Goal: Transaction & Acquisition: Purchase product/service

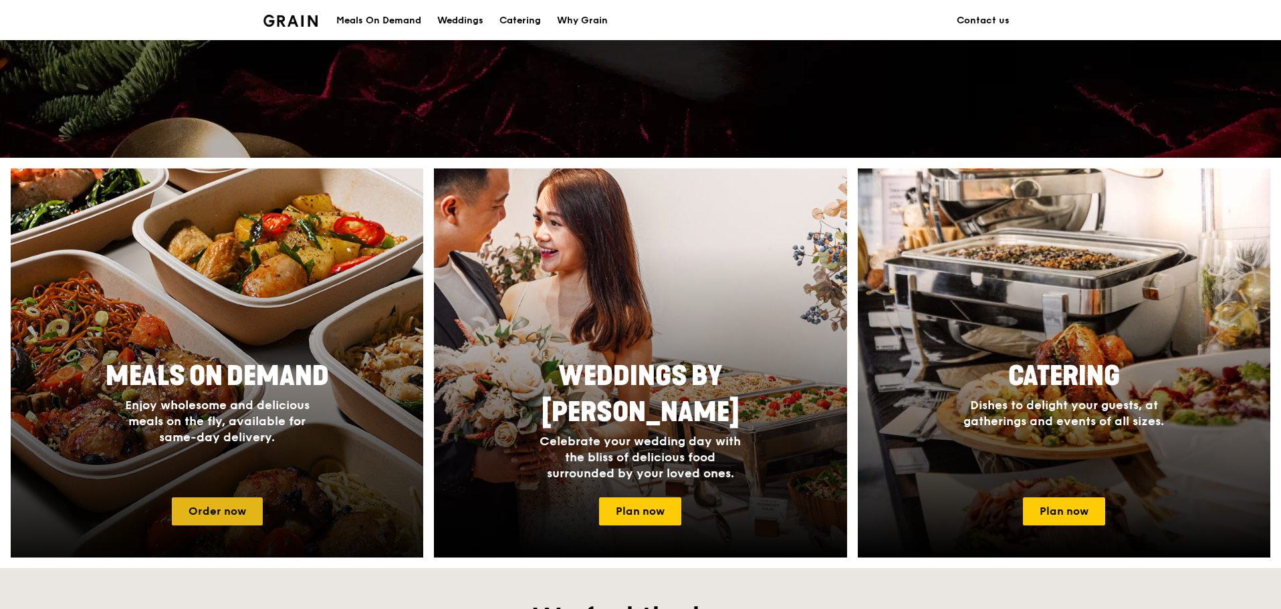
click at [222, 514] on link "Order now" at bounding box center [217, 511] width 91 height 28
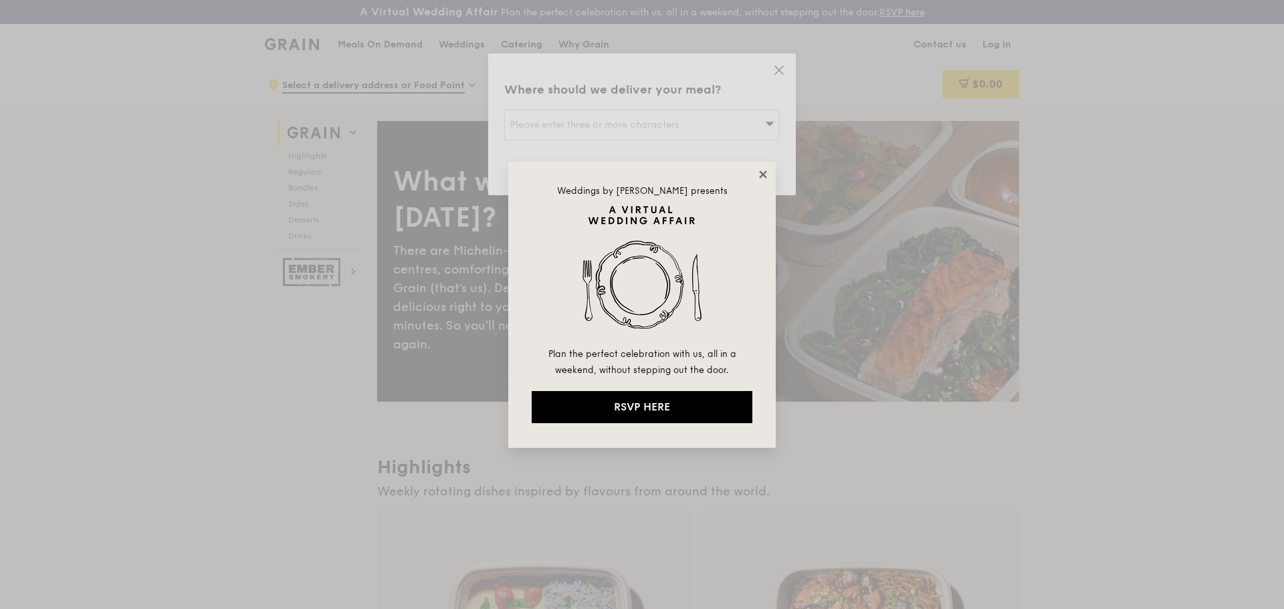
click at [764, 170] on icon at bounding box center [763, 174] width 12 height 12
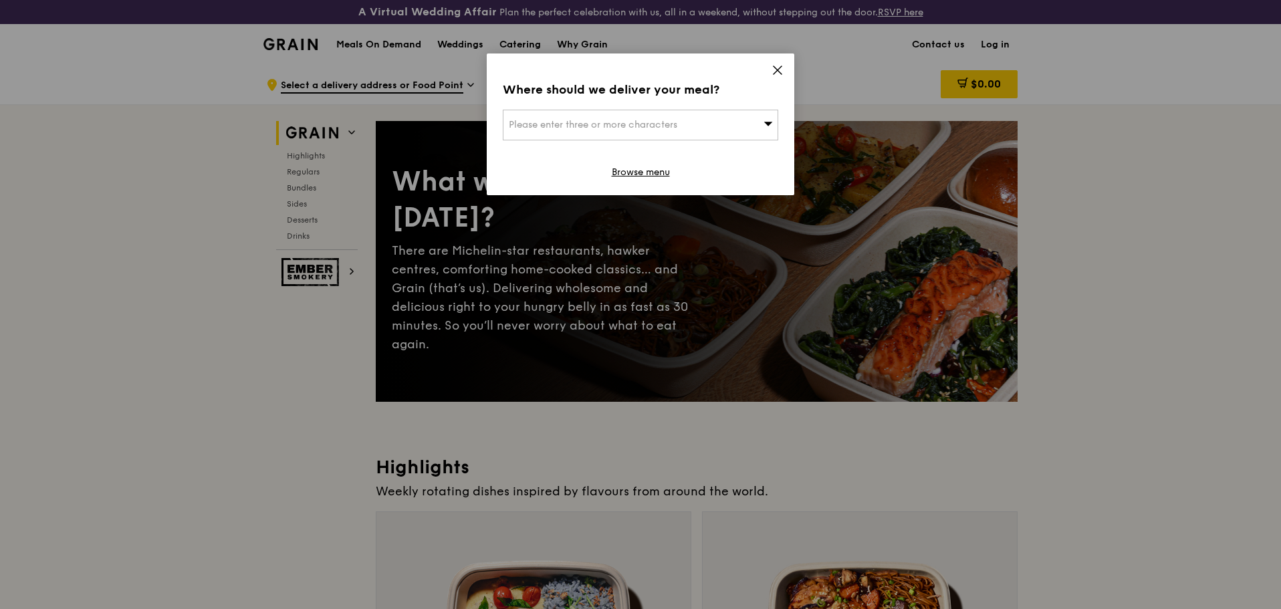
click at [755, 116] on div "Please enter three or more characters" at bounding box center [640, 125] width 275 height 31
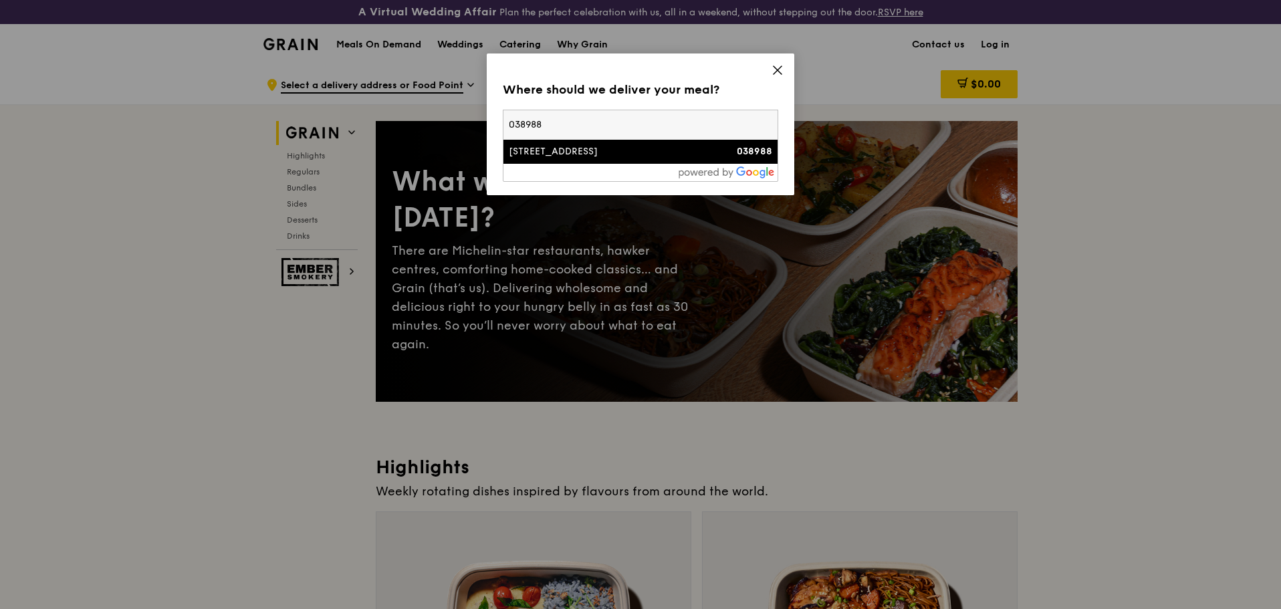
type input "038988"
click at [558, 155] on div "[STREET_ADDRESS]" at bounding box center [608, 151] width 198 height 13
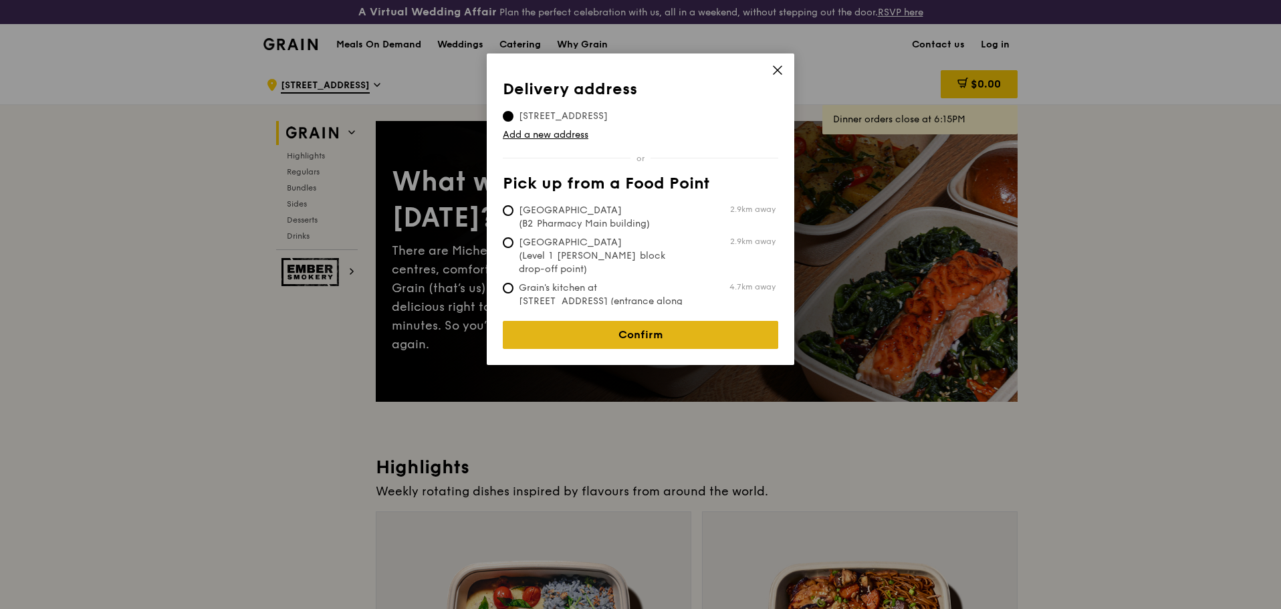
click at [653, 327] on link "Confirm" at bounding box center [640, 335] width 275 height 28
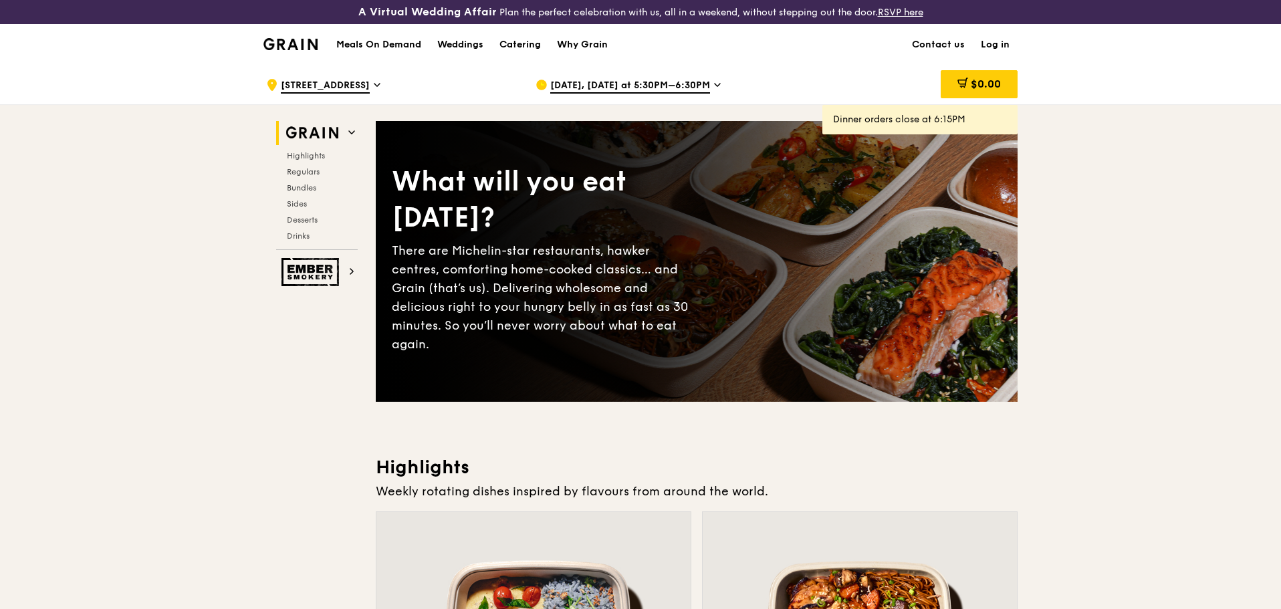
click at [633, 92] on span "[DATE], [DATE] at 5:30PM–6:30PM" at bounding box center [630, 86] width 160 height 15
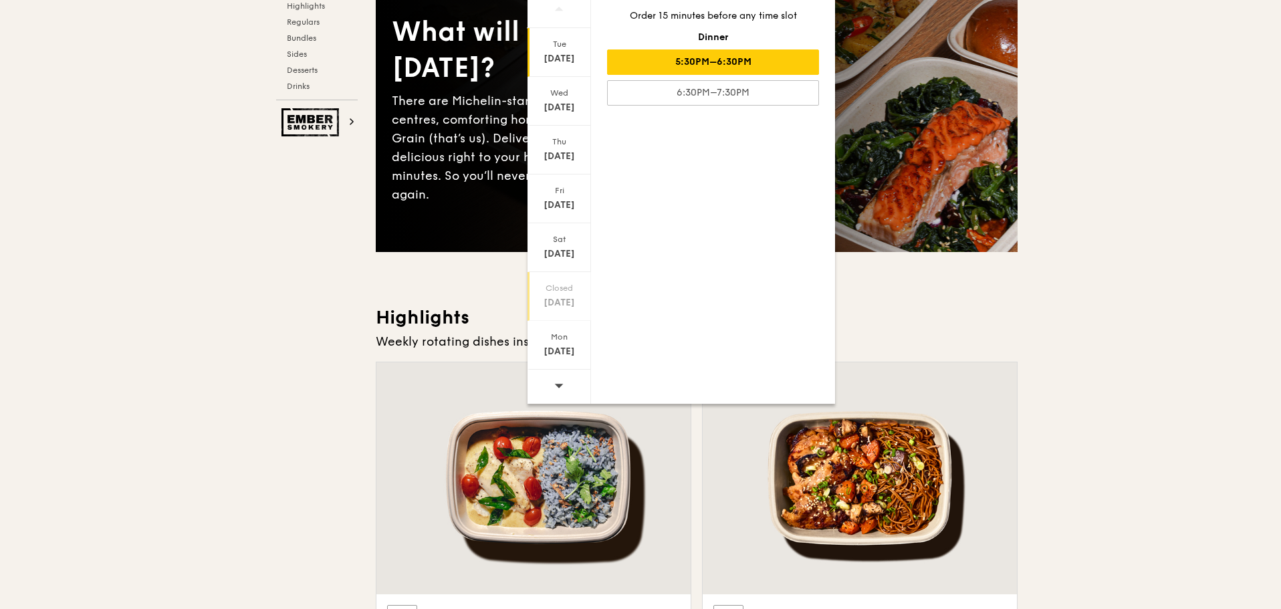
scroll to position [201, 0]
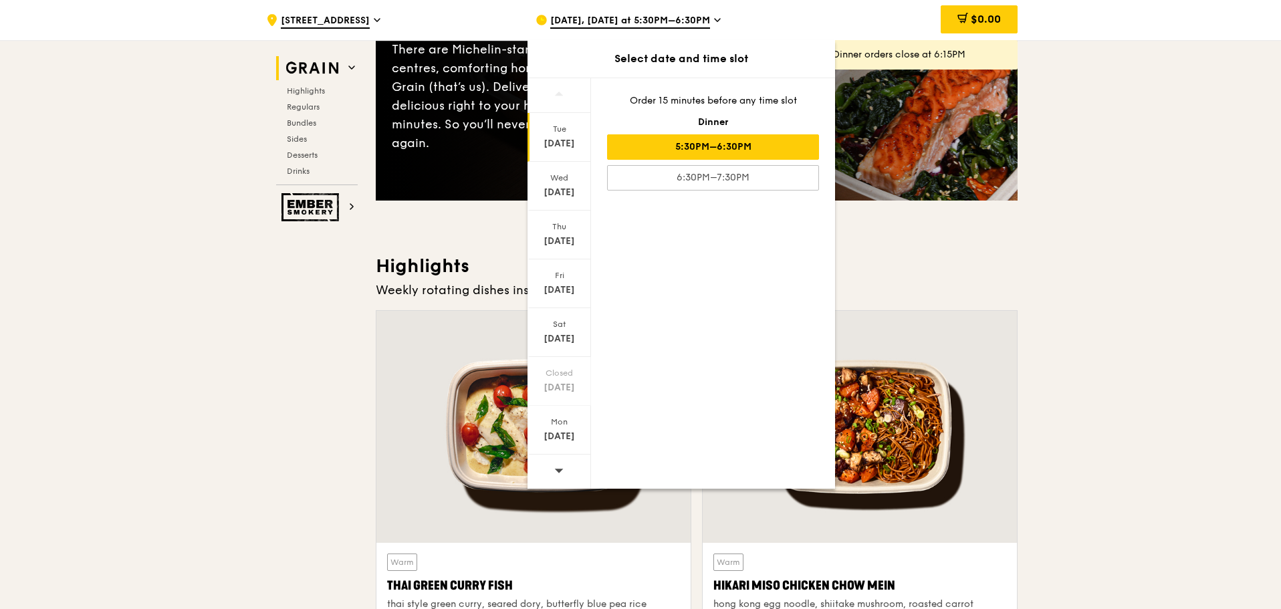
click at [553, 465] on div at bounding box center [560, 472] width 64 height 34
click at [566, 187] on div "[DATE]" at bounding box center [560, 192] width 60 height 13
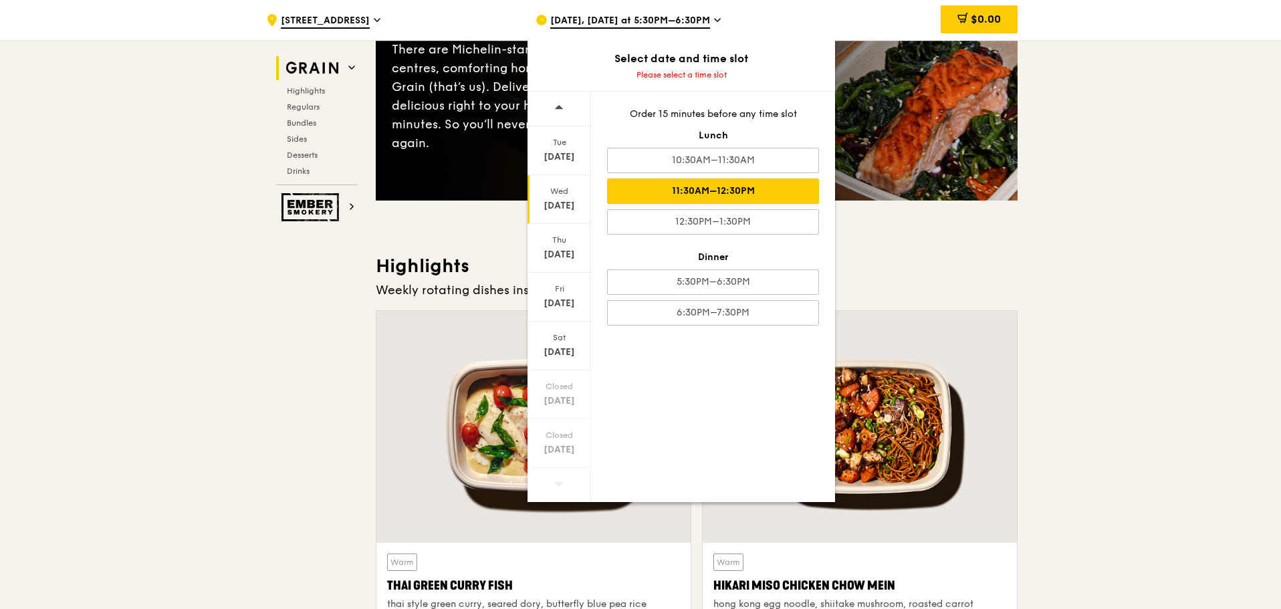
click at [745, 192] on div "11:30AM–12:30PM" at bounding box center [713, 191] width 212 height 25
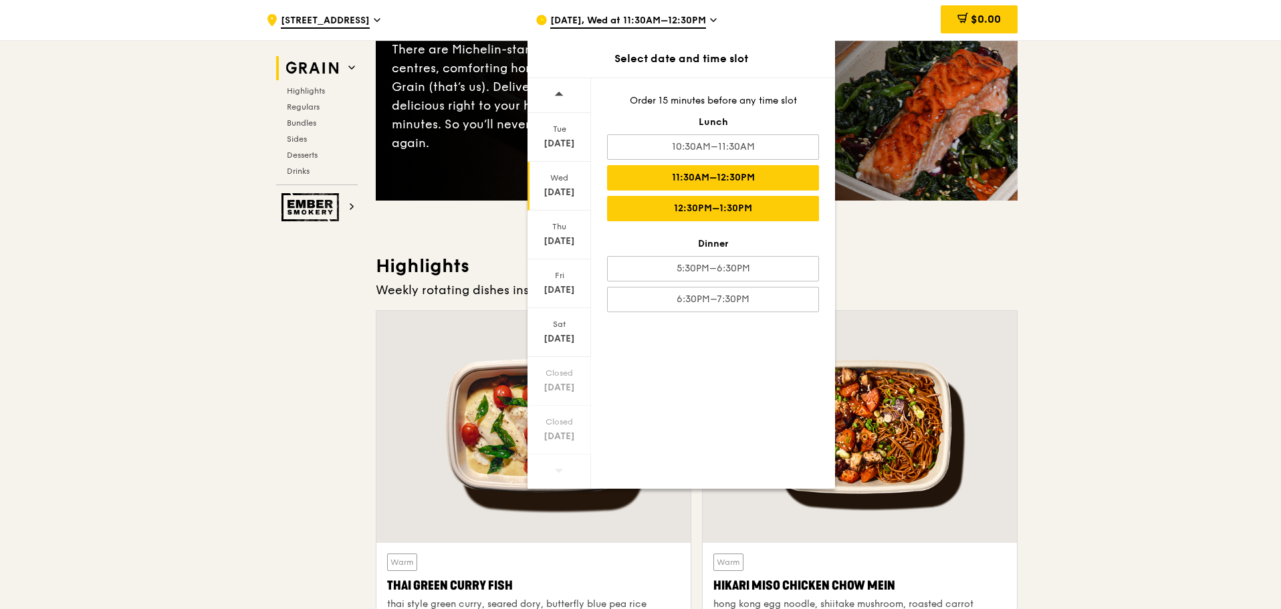
click at [720, 215] on div "12:30PM–1:30PM" at bounding box center [713, 208] width 212 height 25
click at [735, 177] on div "11:30AM–12:30PM" at bounding box center [713, 177] width 212 height 25
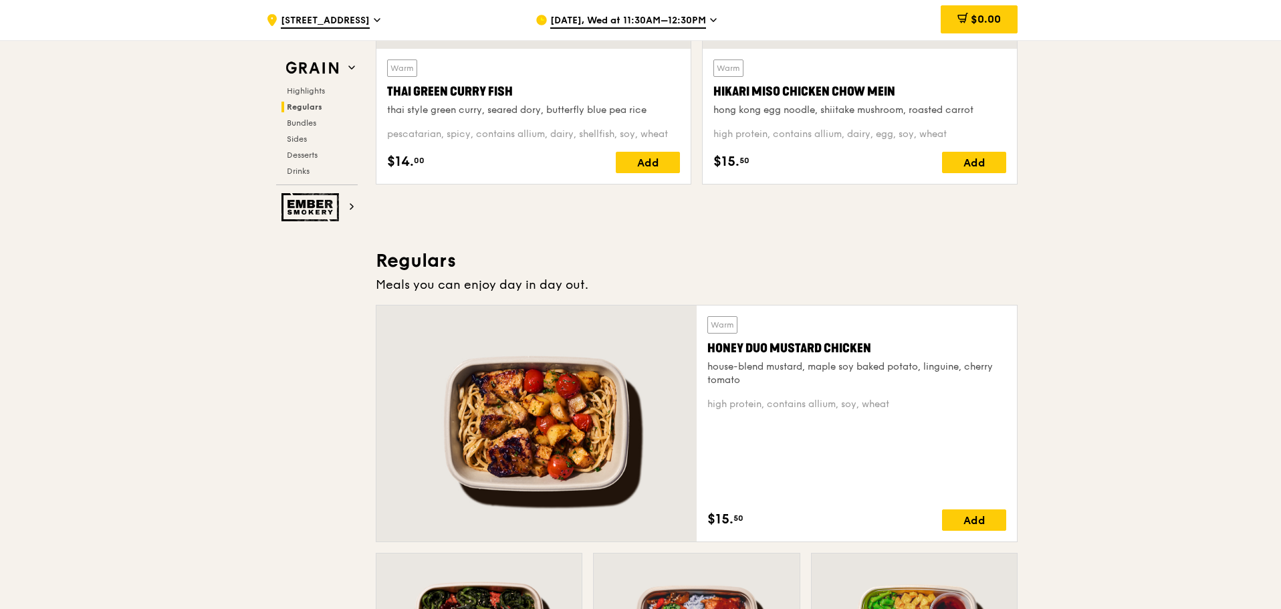
scroll to position [936, 0]
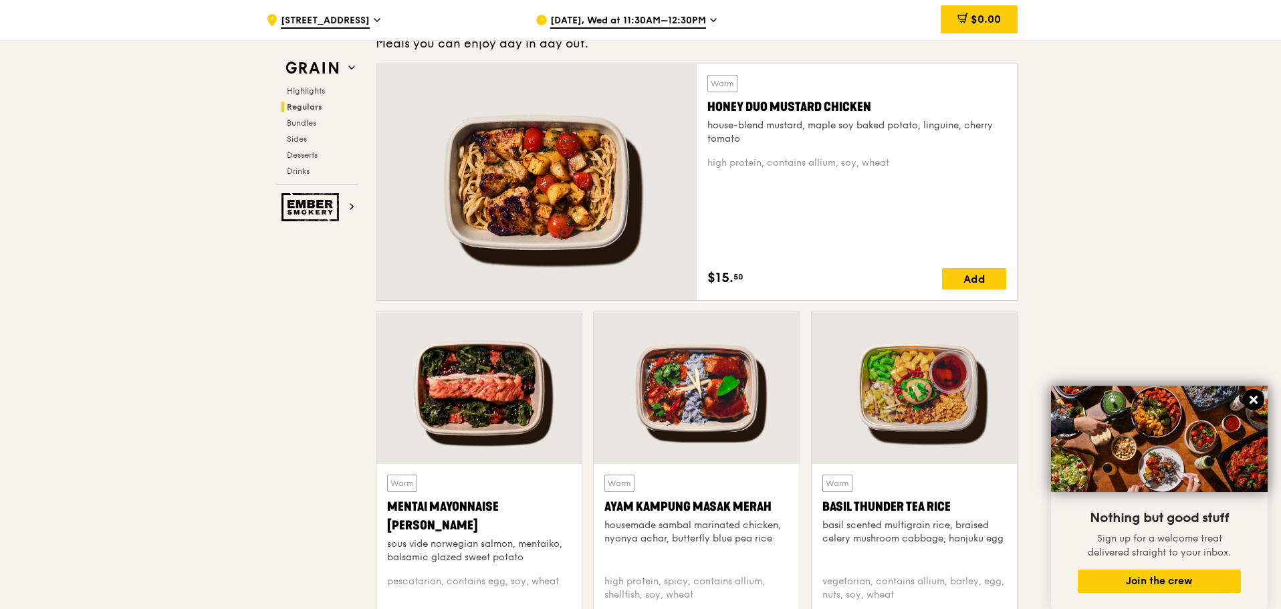
click at [1258, 402] on icon at bounding box center [1254, 400] width 12 height 12
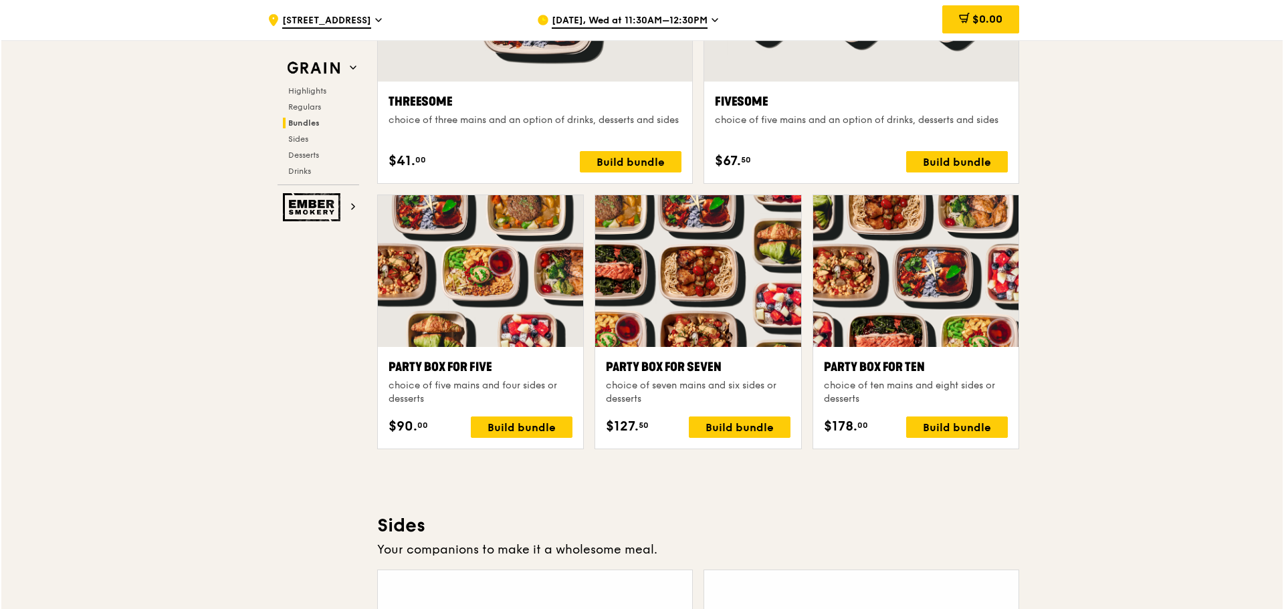
scroll to position [2541, 0]
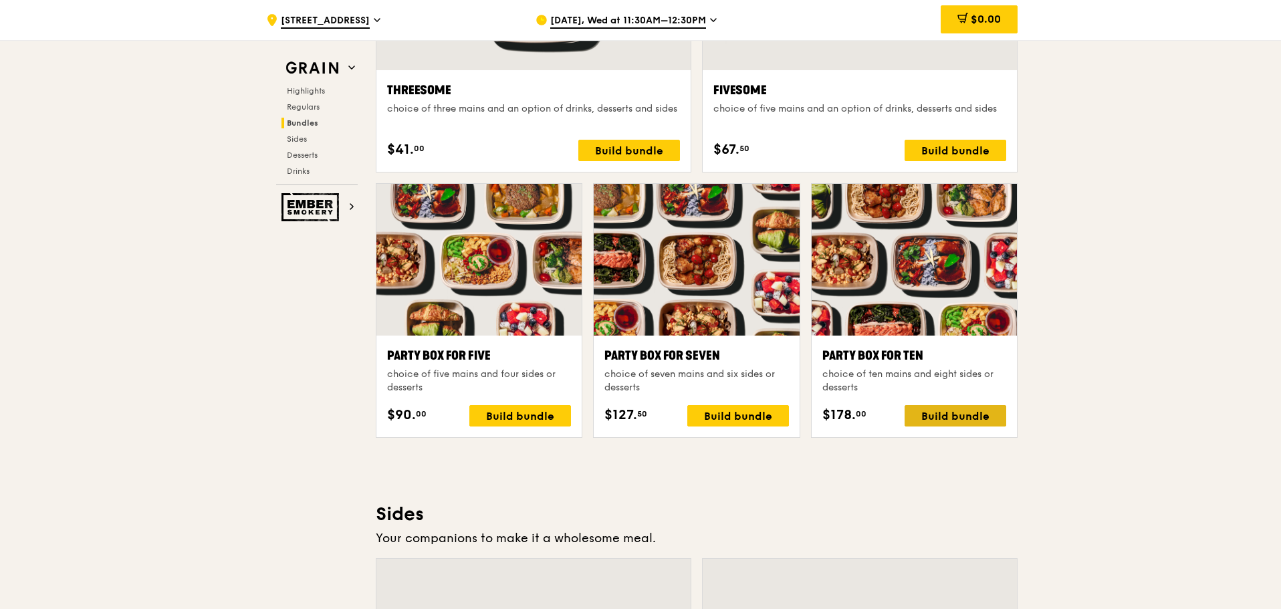
click at [960, 412] on div "Build bundle" at bounding box center [956, 415] width 102 height 21
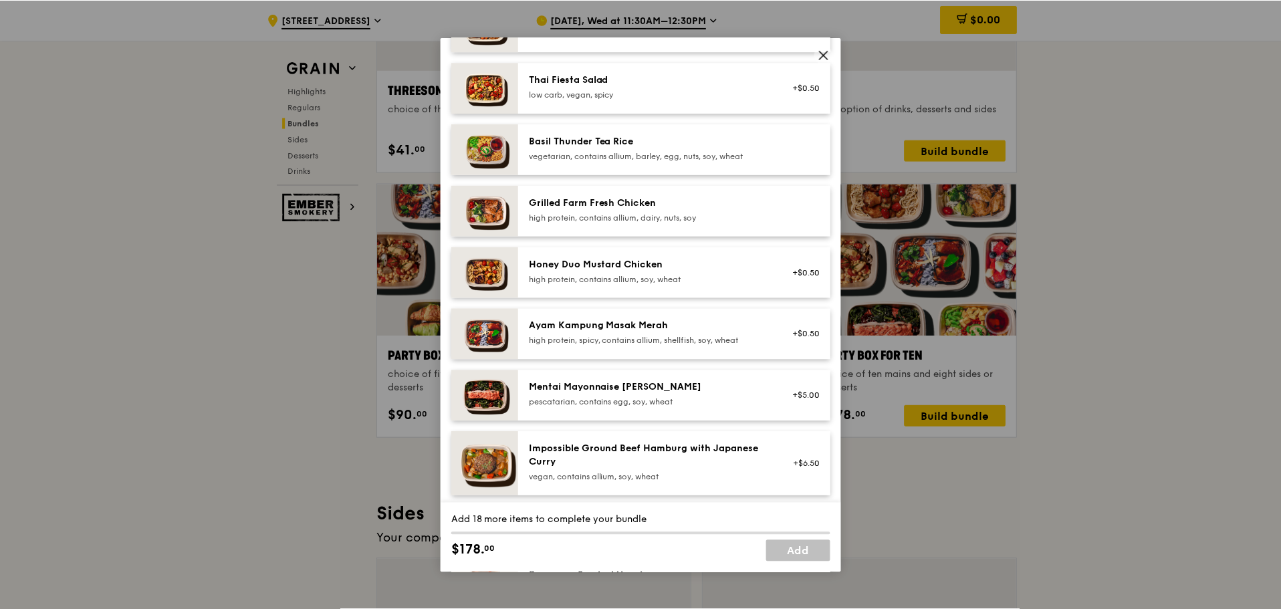
scroll to position [535, 0]
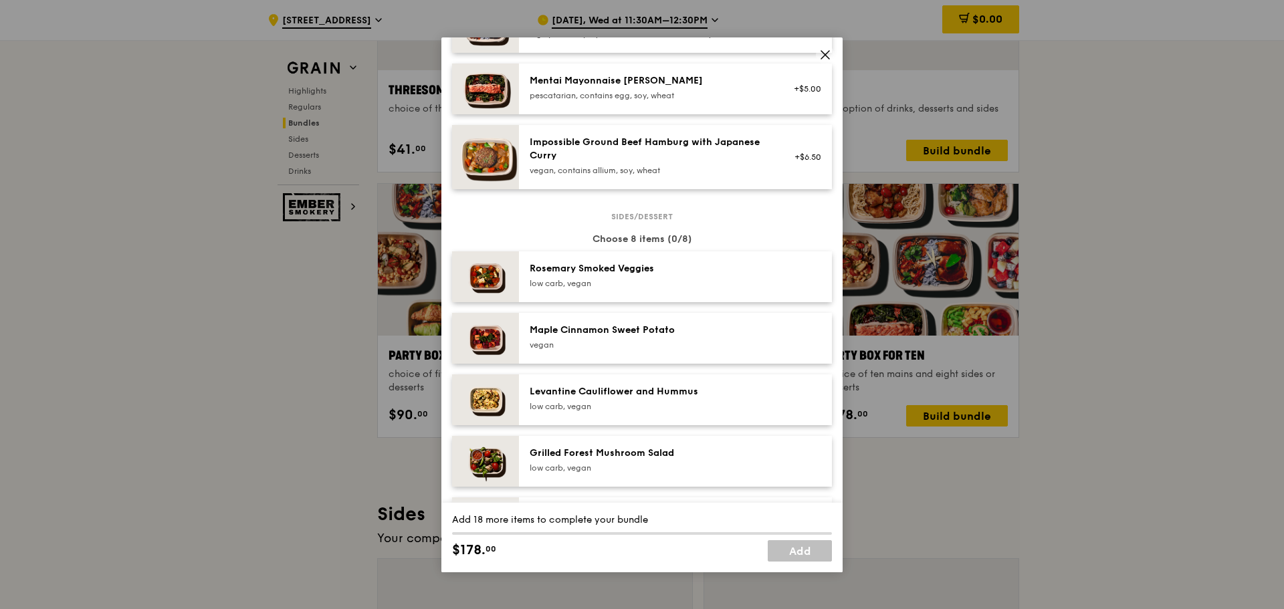
click at [826, 55] on icon at bounding box center [825, 55] width 8 height 8
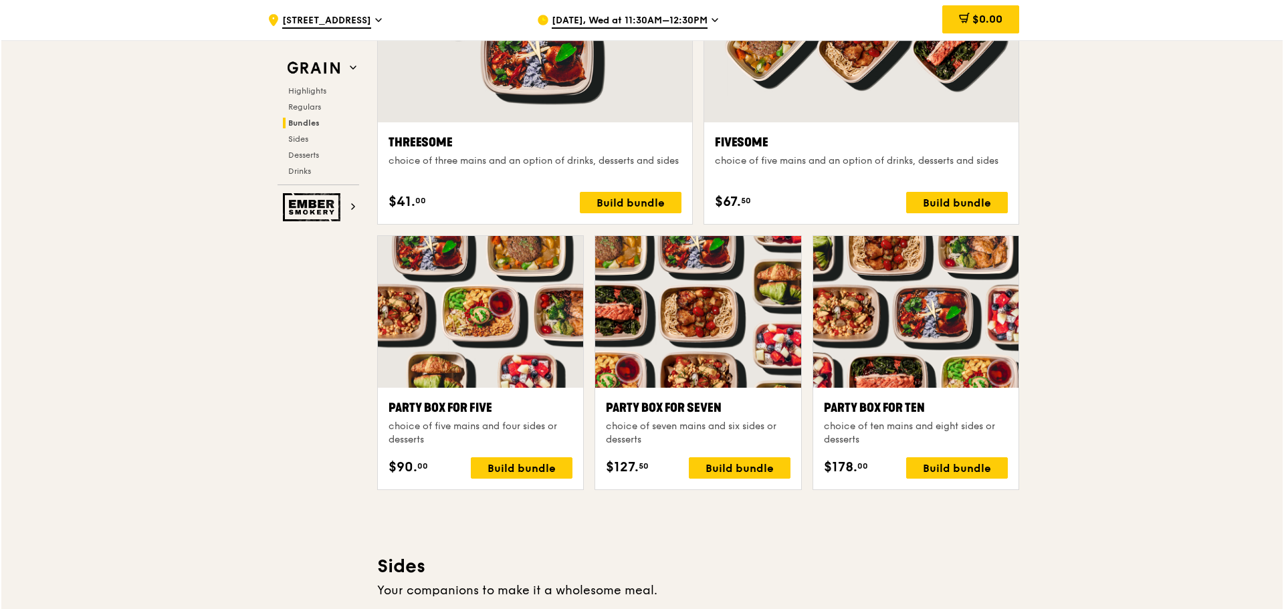
scroll to position [2273, 0]
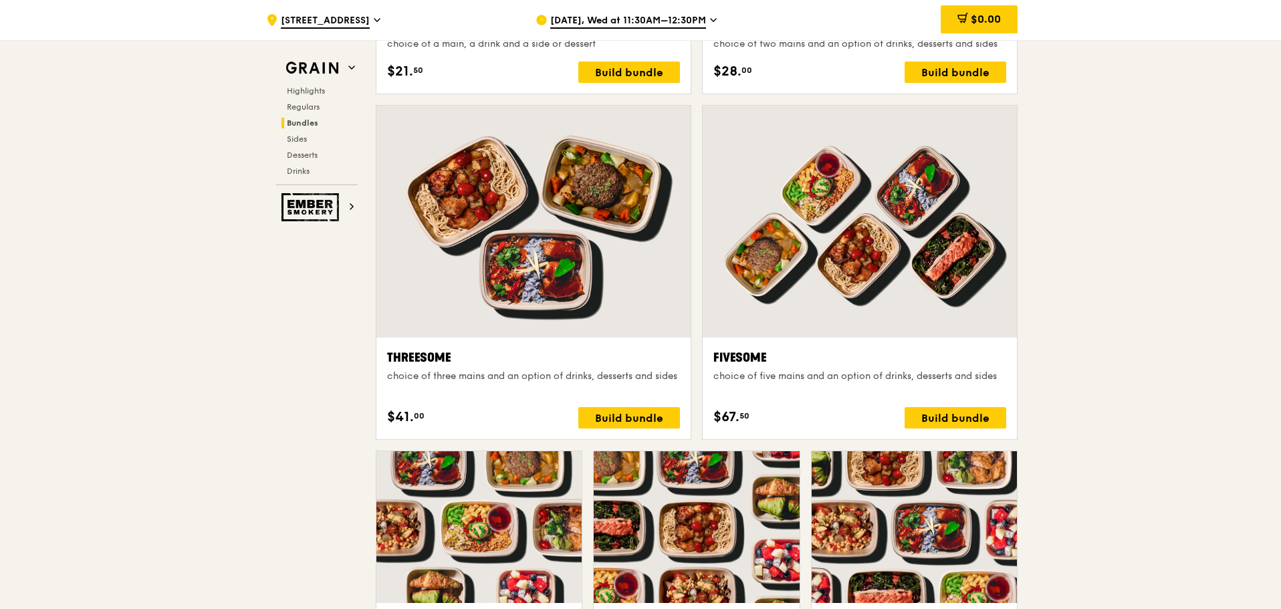
click at [839, 242] on div at bounding box center [860, 222] width 314 height 232
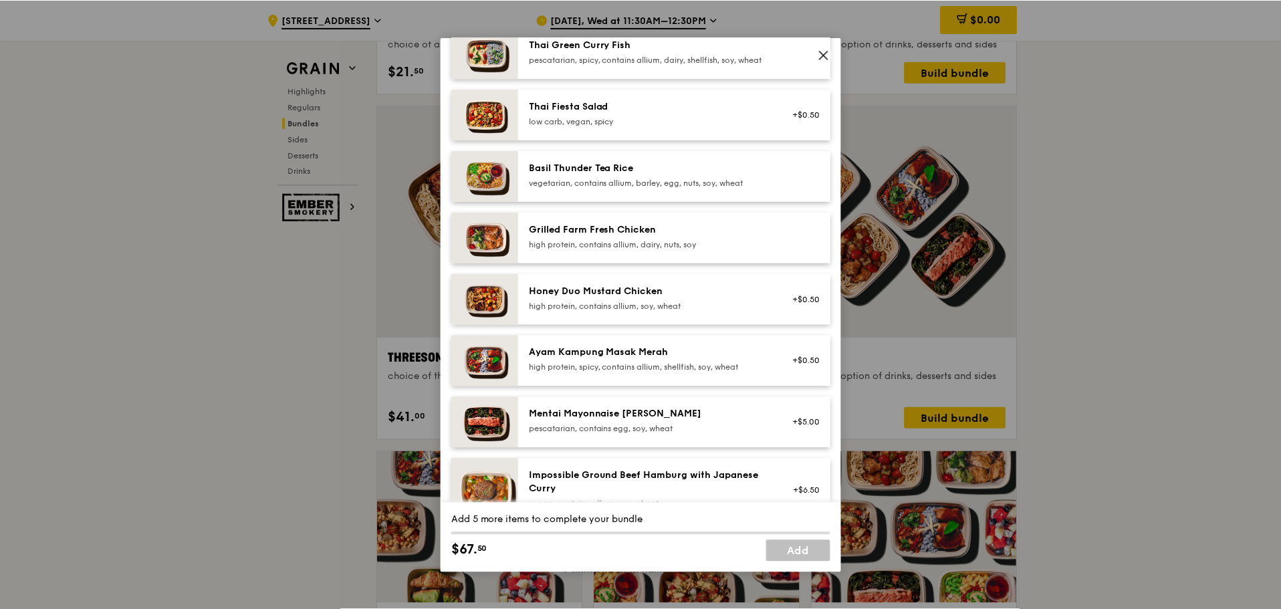
scroll to position [201, 0]
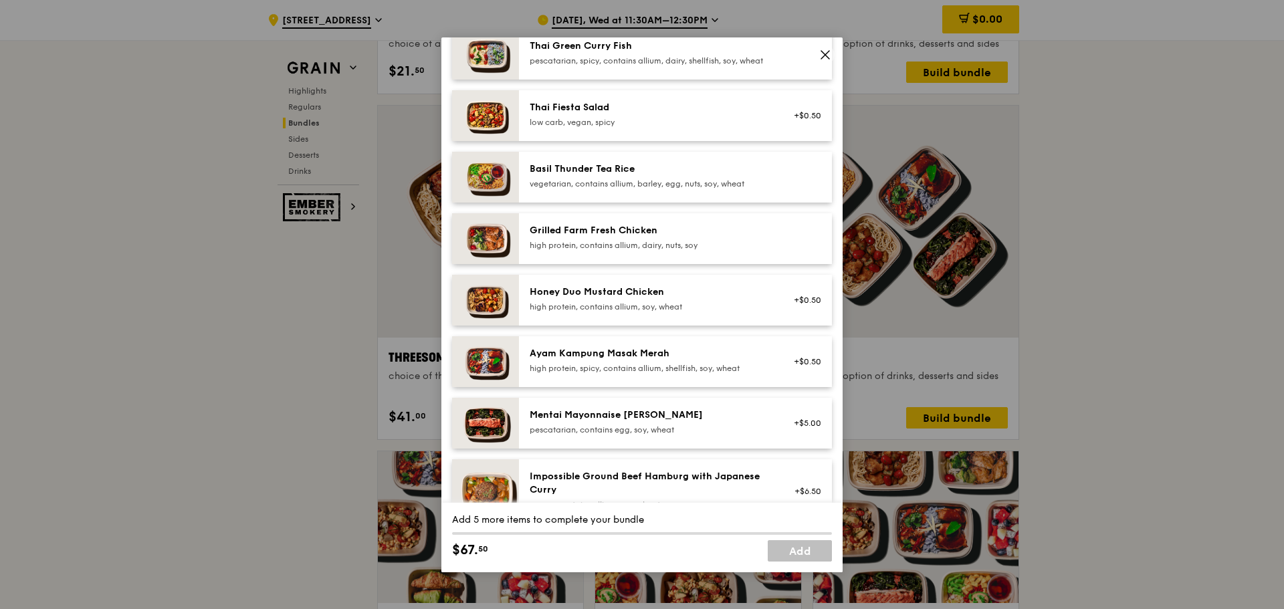
click at [816, 55] on span at bounding box center [825, 54] width 19 height 19
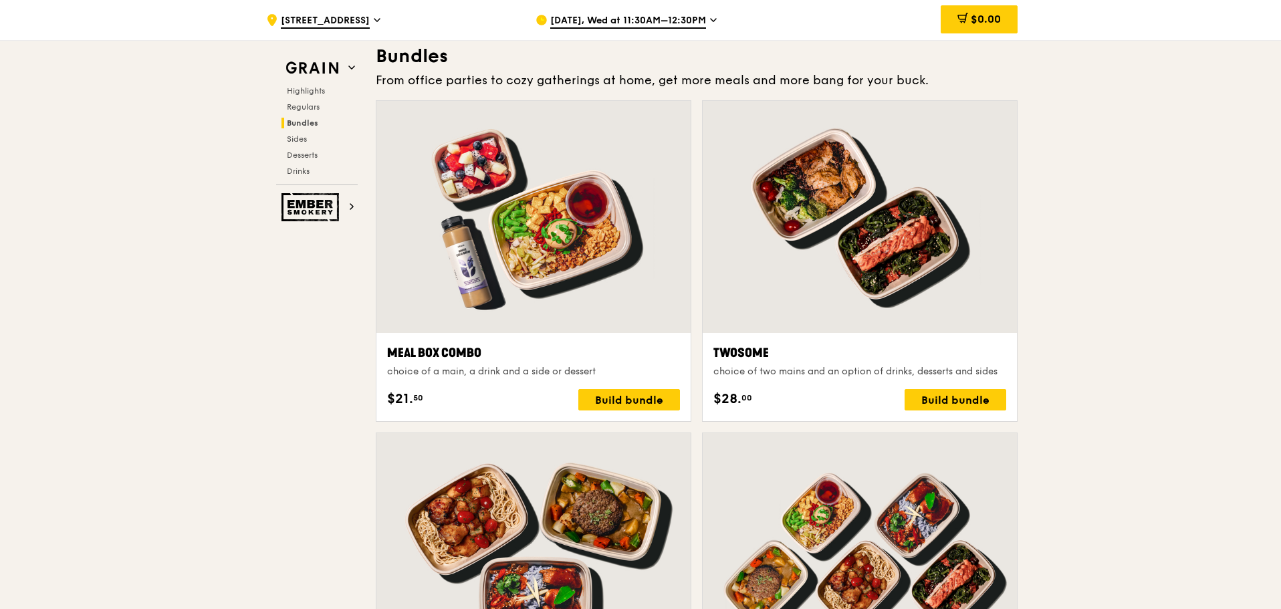
scroll to position [1939, 0]
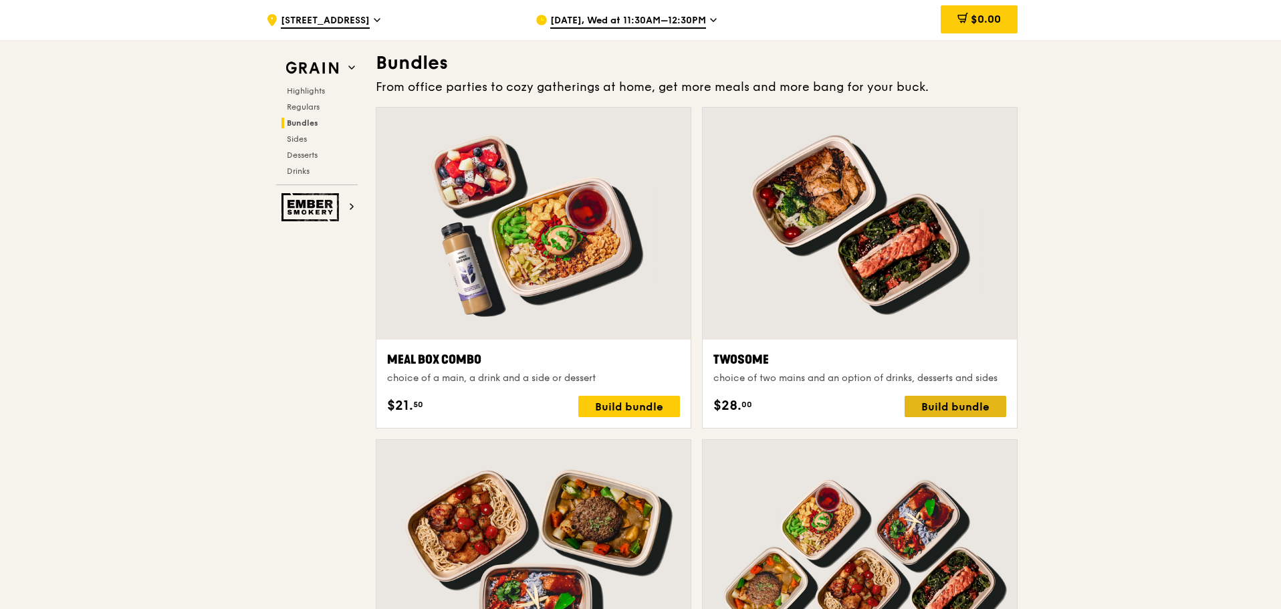
click at [943, 405] on div "Build bundle" at bounding box center [956, 406] width 102 height 21
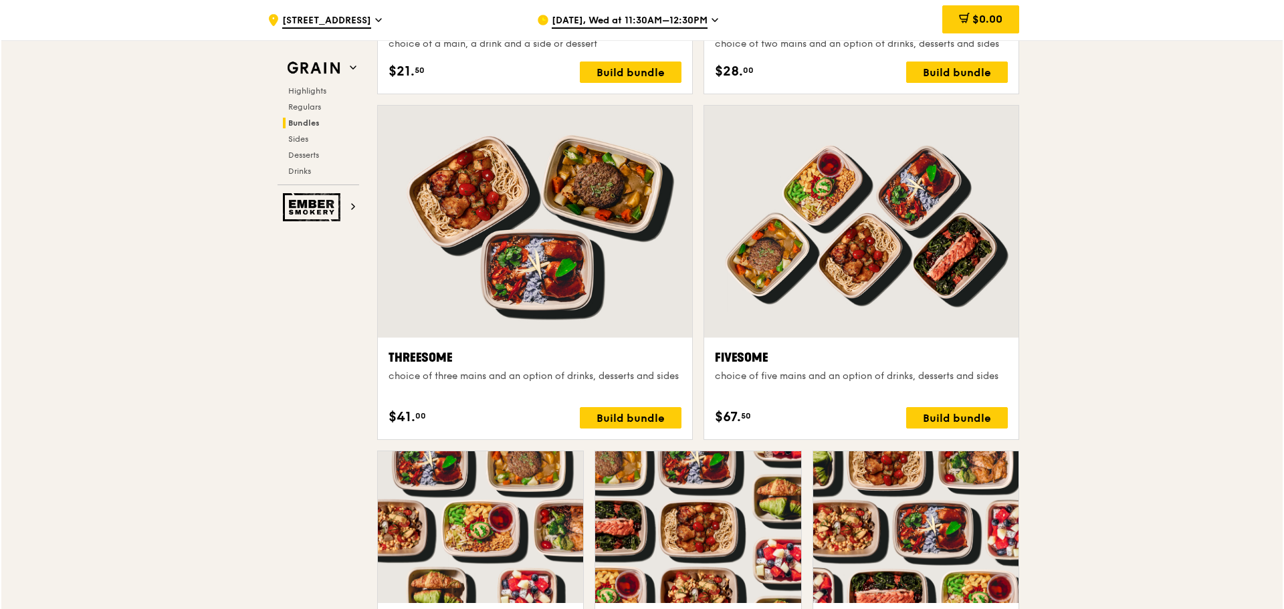
scroll to position [2073, 0]
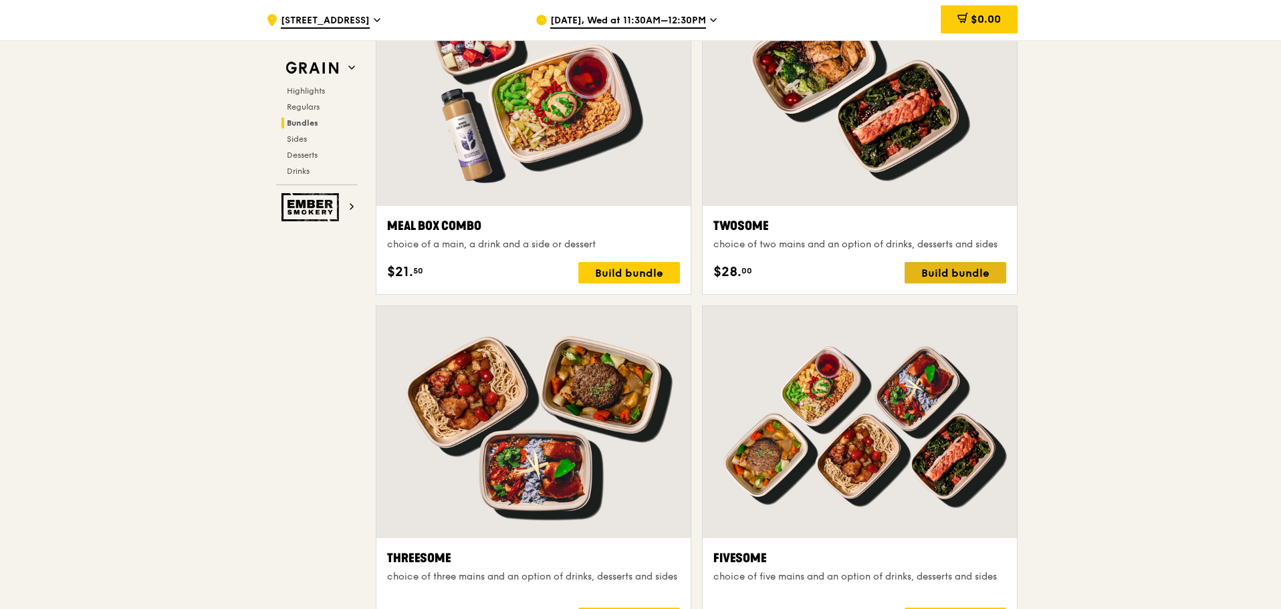
click at [950, 270] on div "Build bundle" at bounding box center [956, 272] width 102 height 21
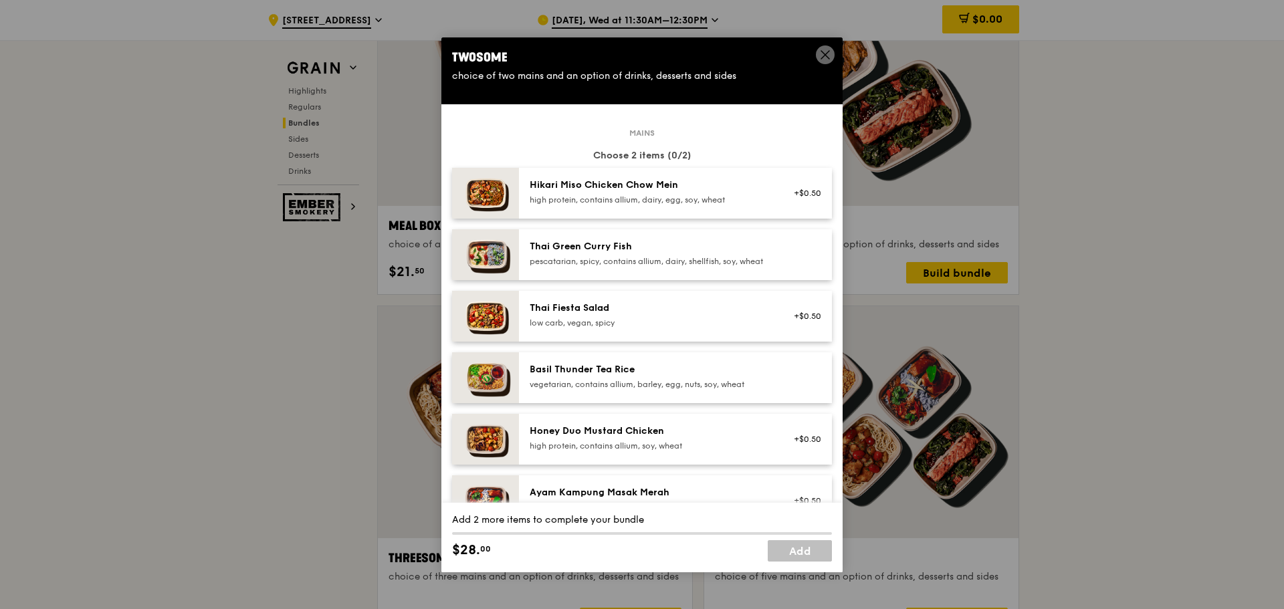
click at [582, 253] on div "Thai Green Curry Fish" at bounding box center [650, 246] width 240 height 13
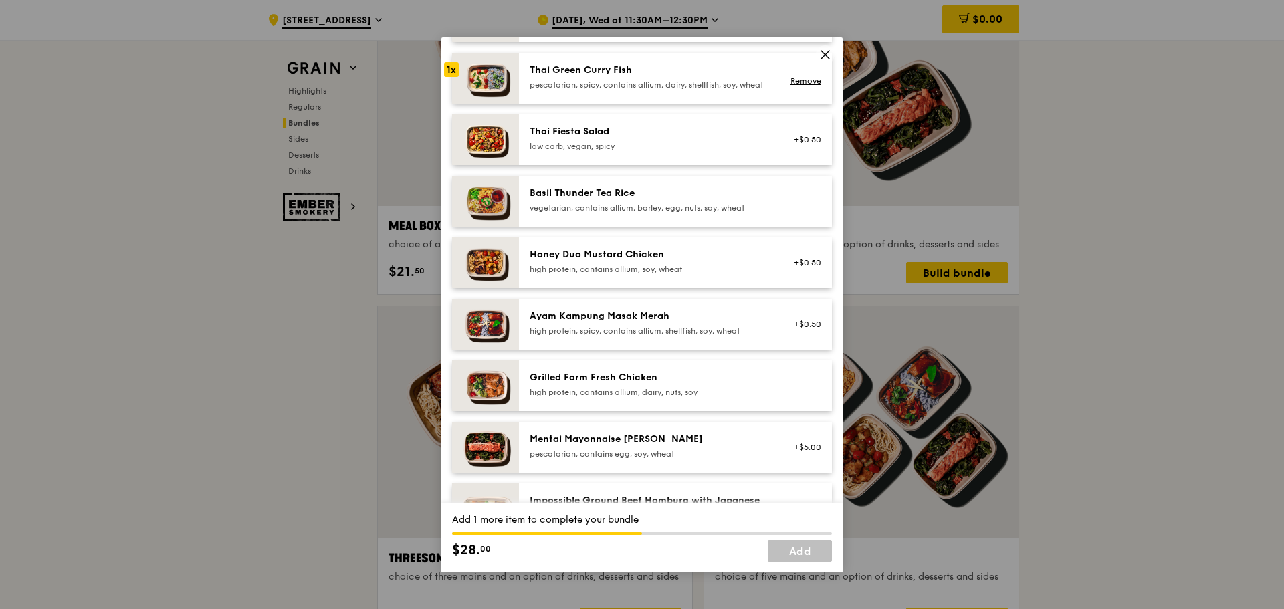
scroll to position [201, 0]
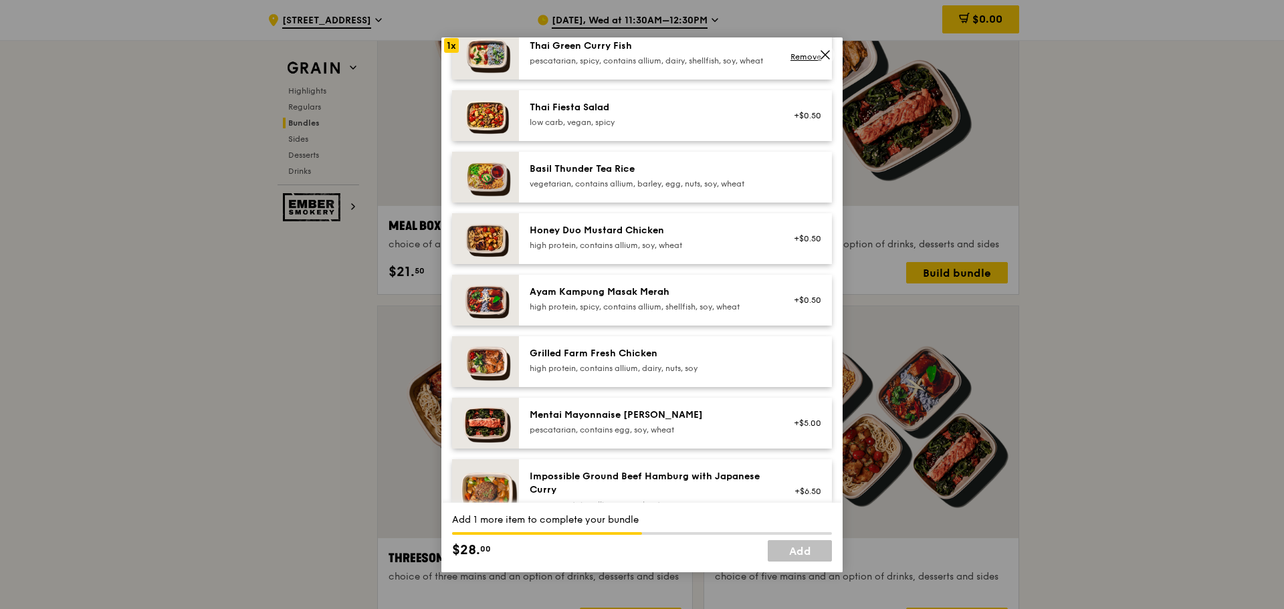
click at [596, 299] on div "Ayam Kampung Masak Merah" at bounding box center [650, 291] width 240 height 13
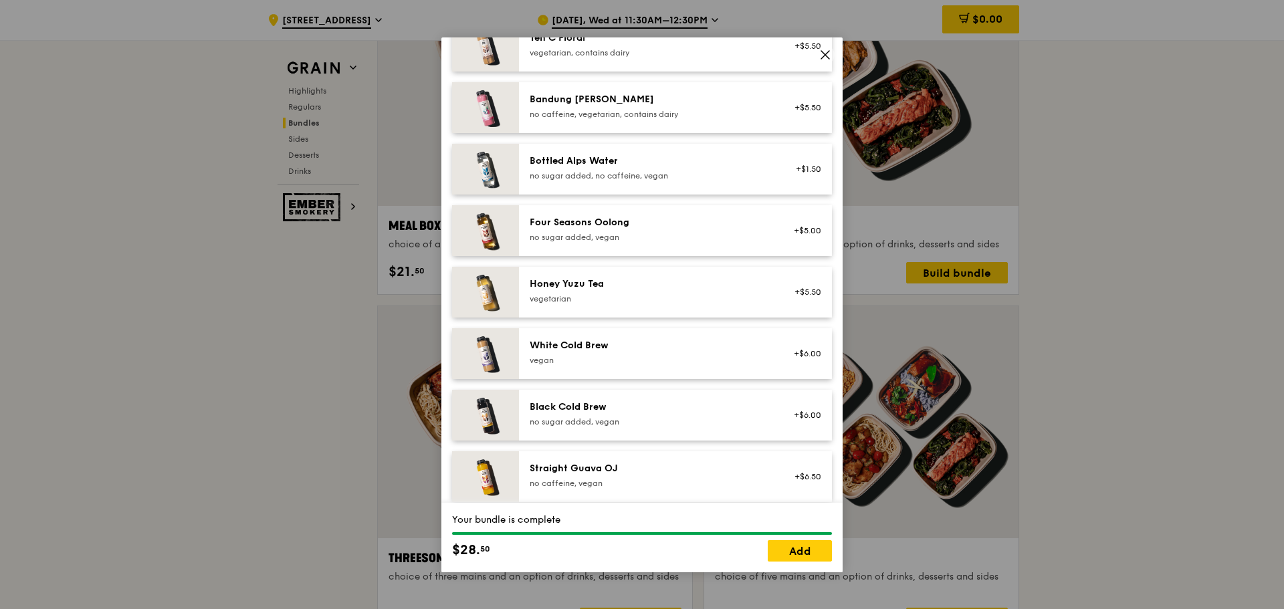
scroll to position [1530, 0]
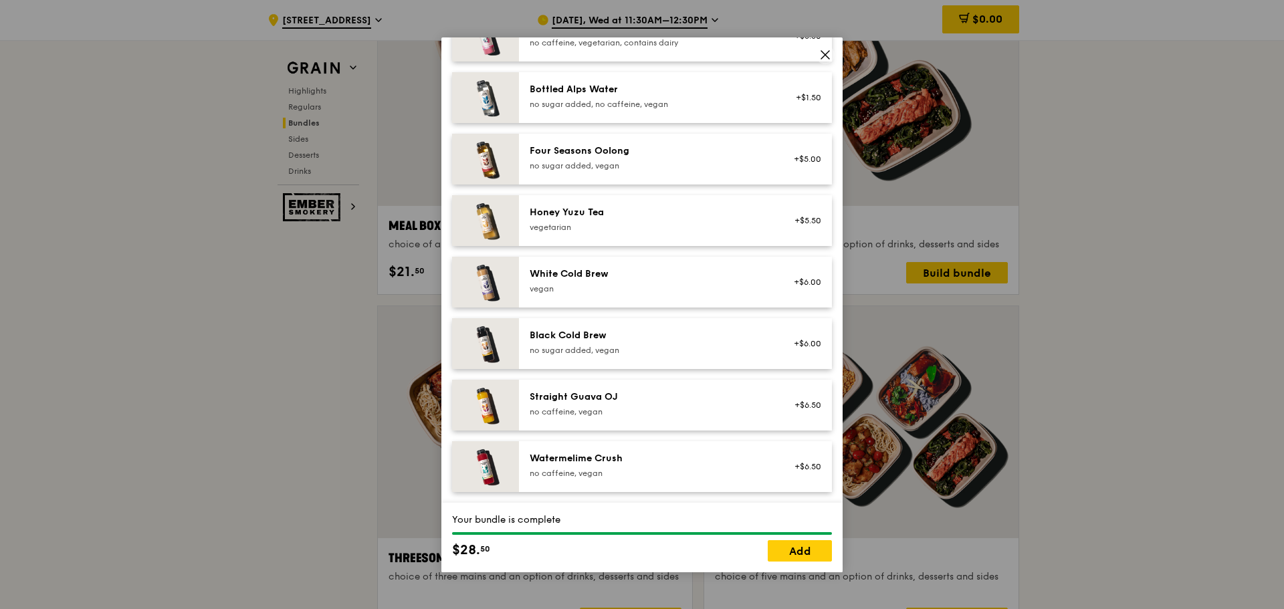
click at [824, 59] on icon at bounding box center [825, 55] width 12 height 12
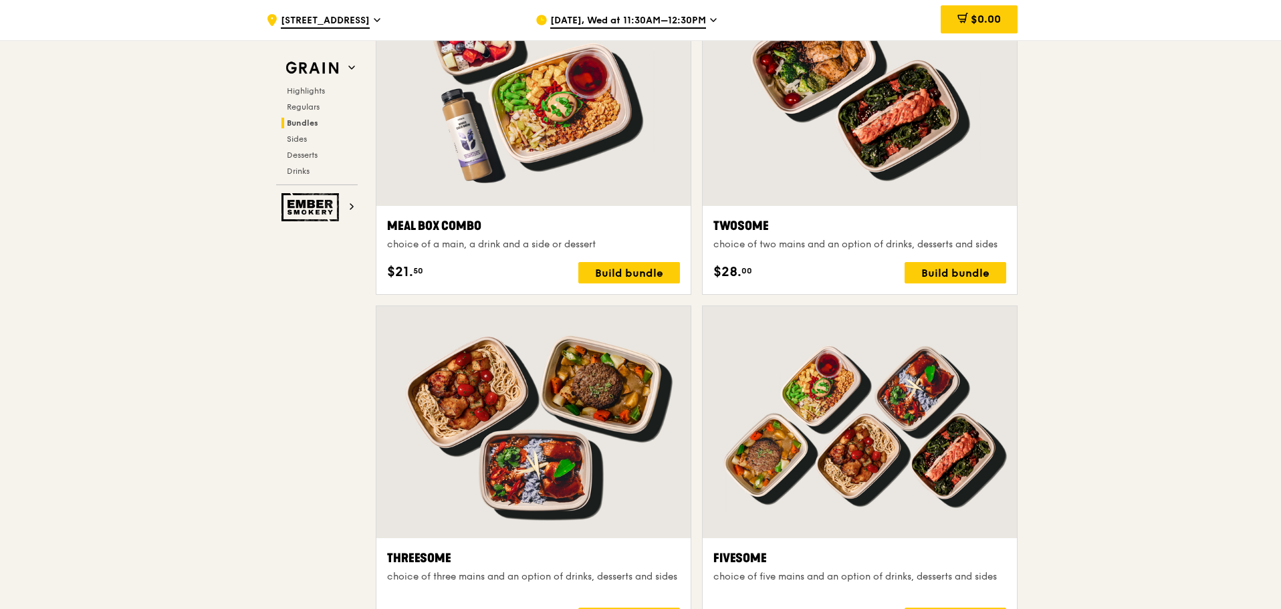
click at [889, 429] on div at bounding box center [860, 422] width 314 height 232
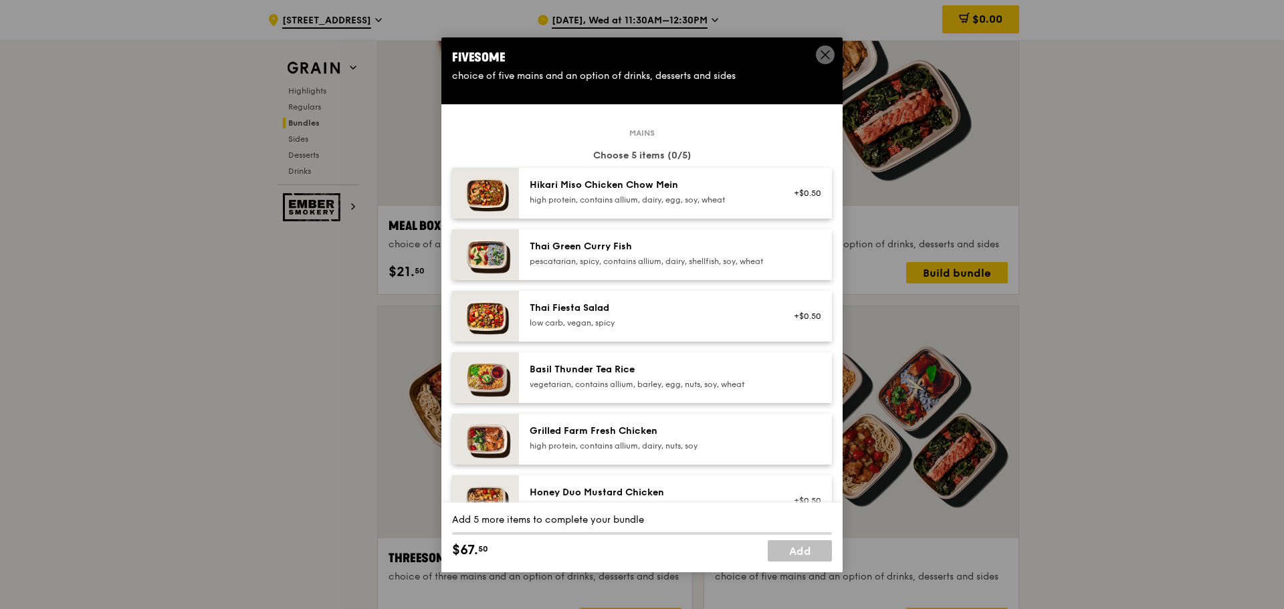
click at [578, 256] on div "pescatarian, spicy, contains allium, dairy, shellfish, soy, wheat" at bounding box center [650, 261] width 240 height 11
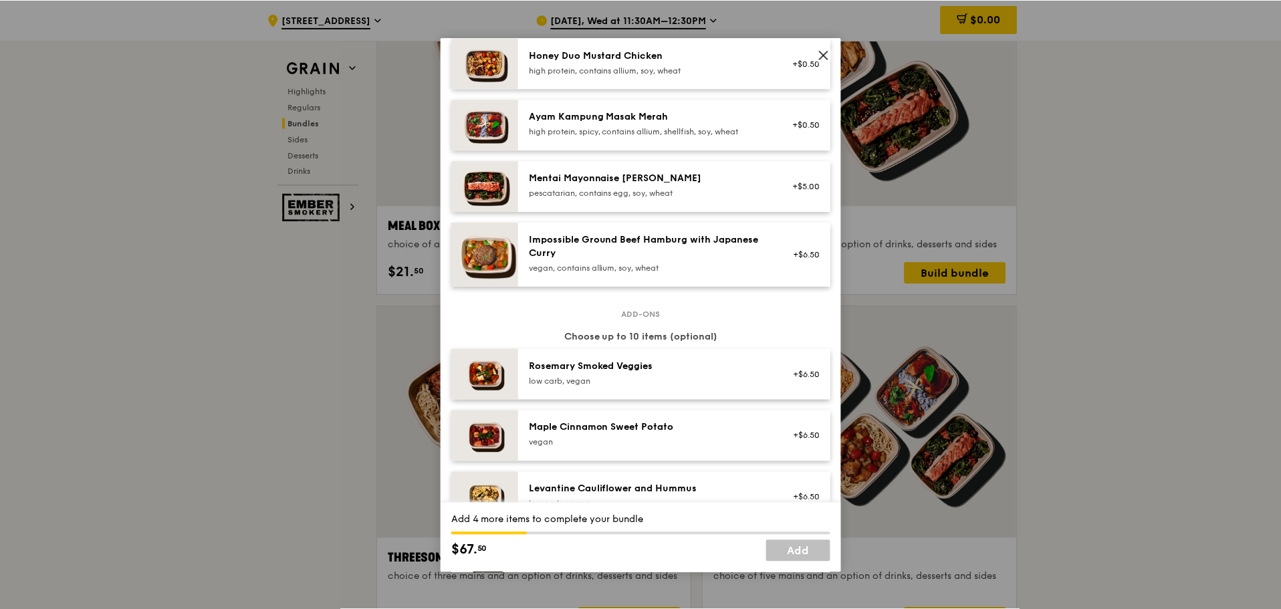
scroll to position [602, 0]
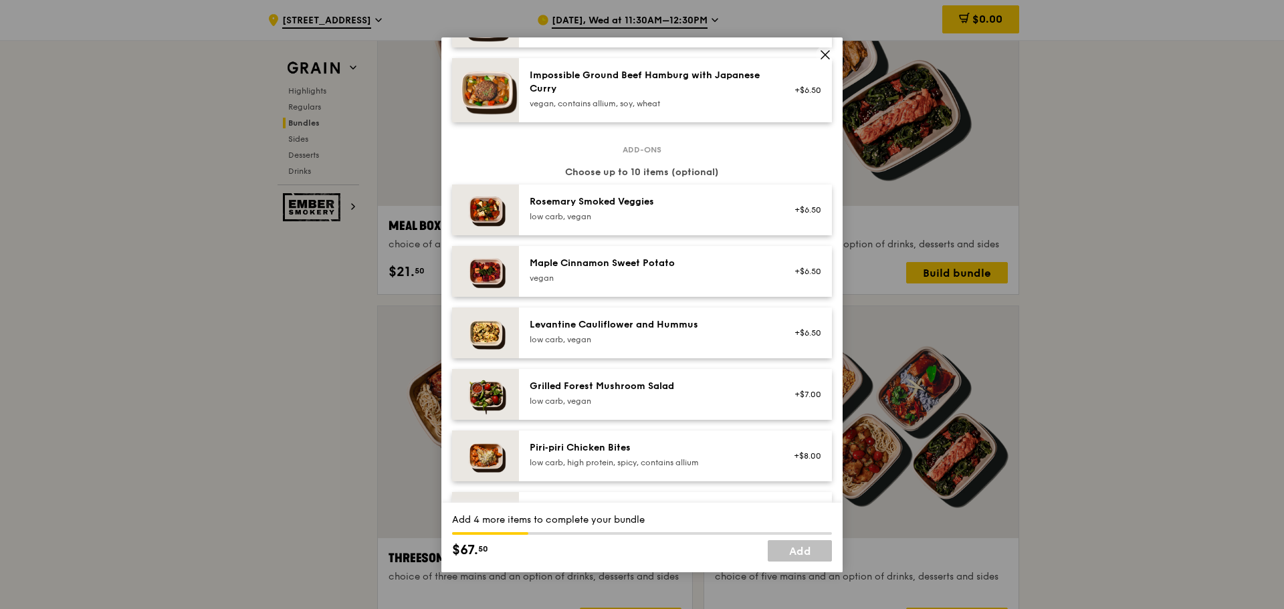
click at [827, 55] on icon at bounding box center [825, 55] width 12 height 12
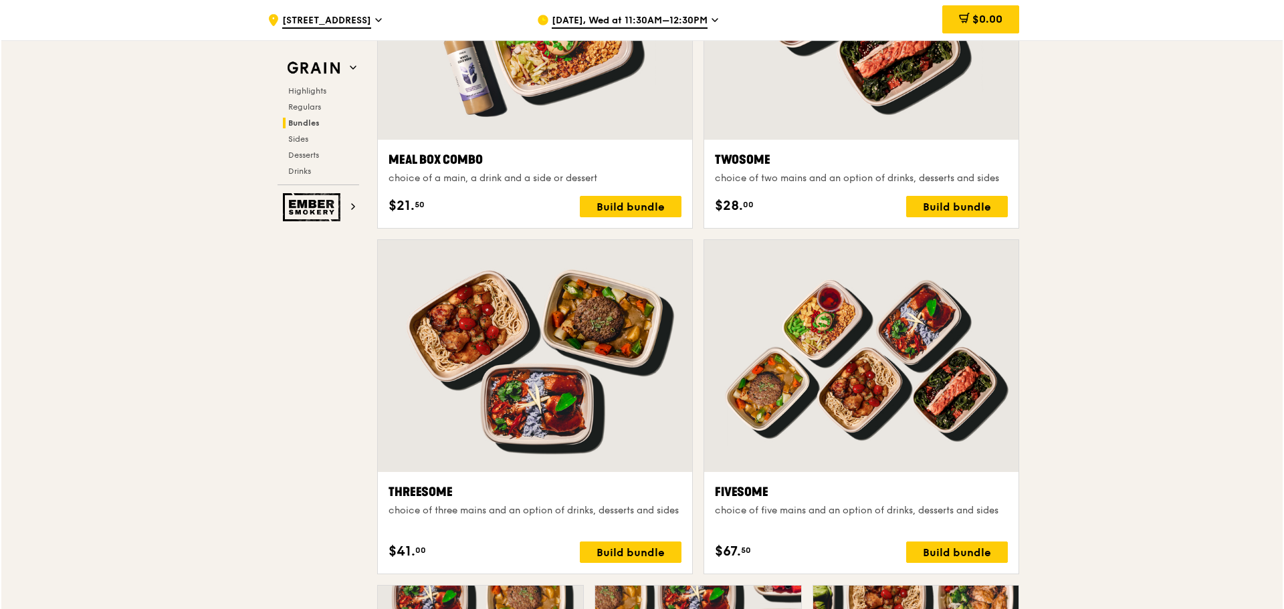
scroll to position [1939, 0]
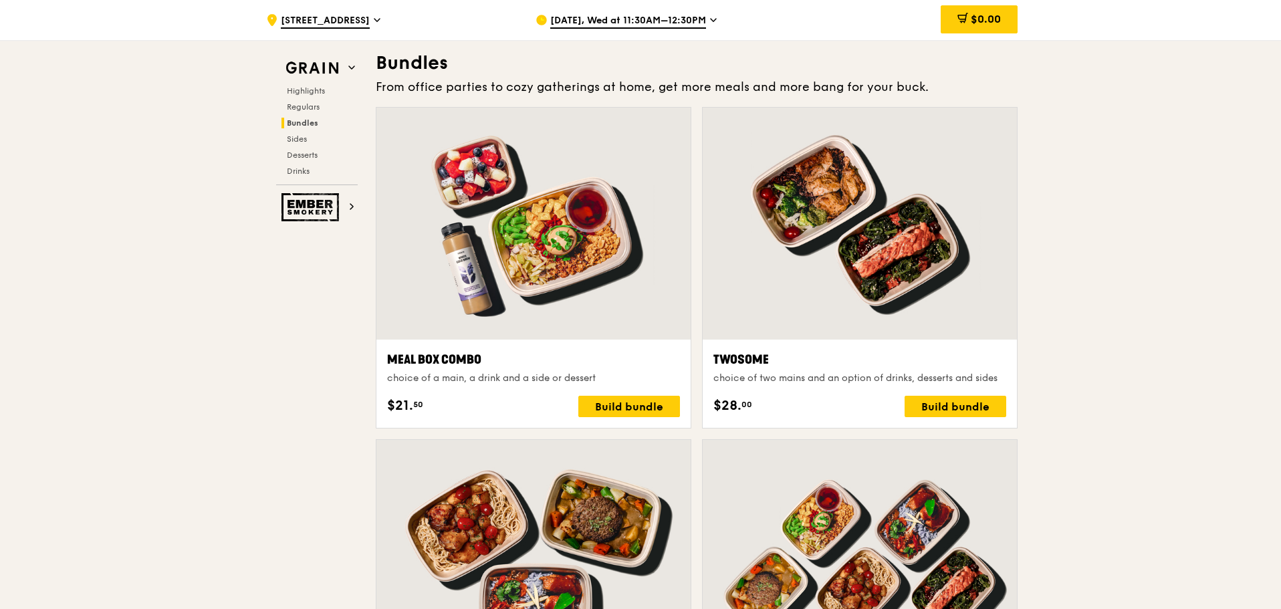
click at [844, 306] on div at bounding box center [860, 224] width 314 height 232
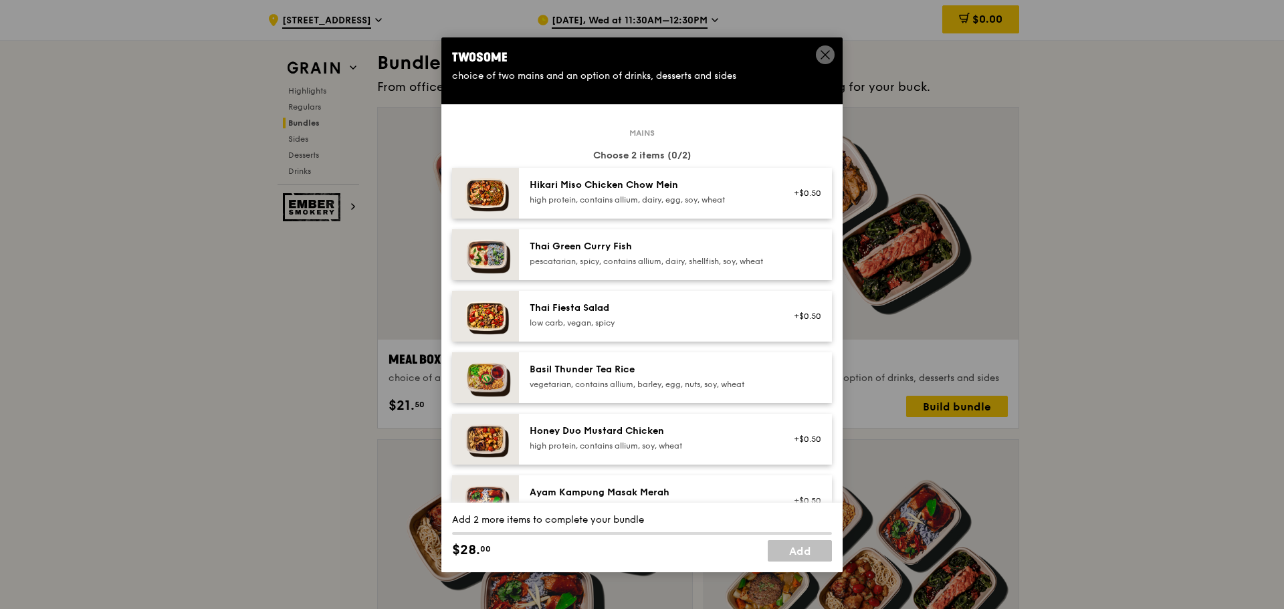
click at [584, 267] on div "pescatarian, spicy, contains allium, dairy, shellfish, soy, wheat" at bounding box center [650, 261] width 240 height 11
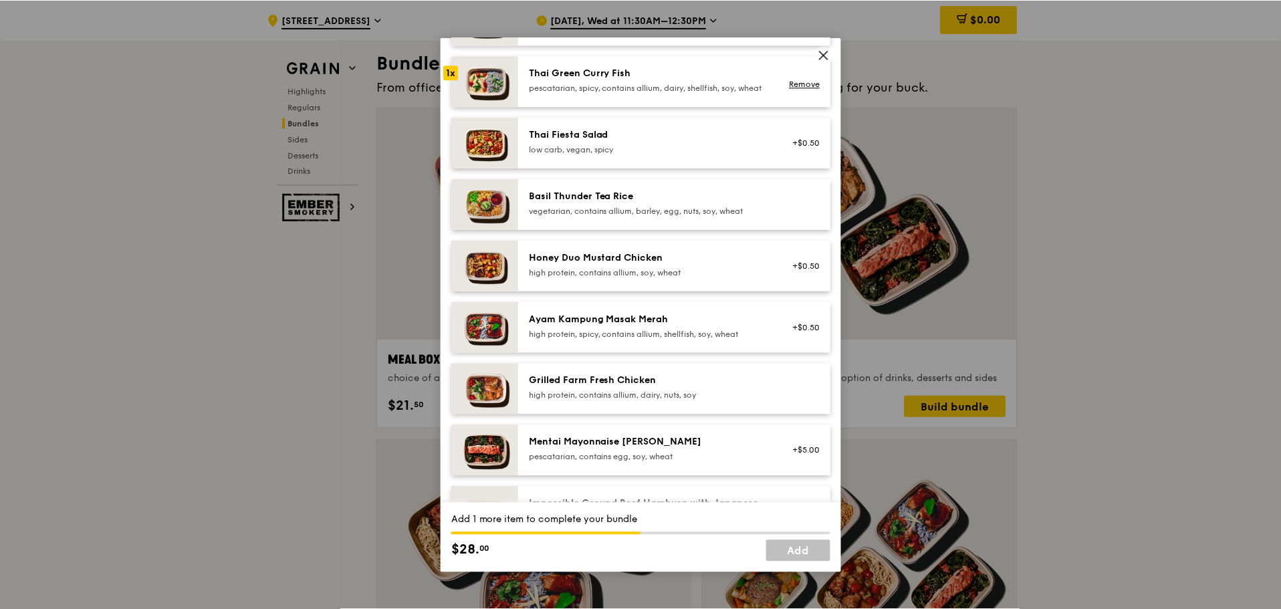
scroll to position [201, 0]
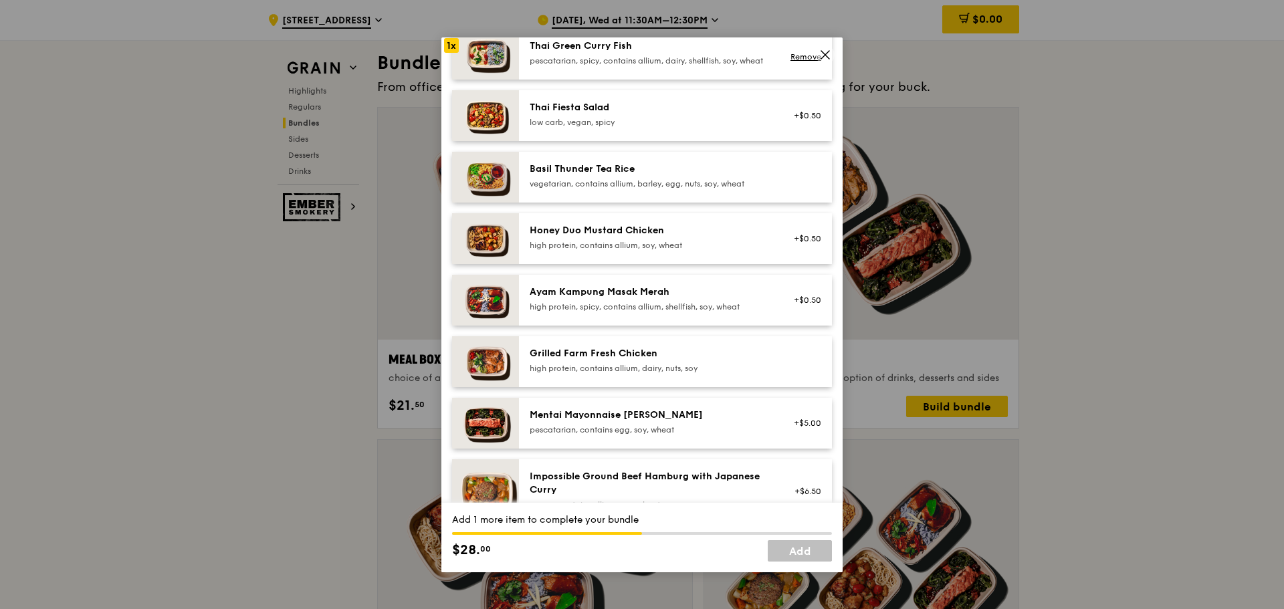
click at [596, 311] on div "Ayam Kampung Masak Merah high protein, spicy, contains allium, shellfish, soy, …" at bounding box center [650, 298] width 240 height 27
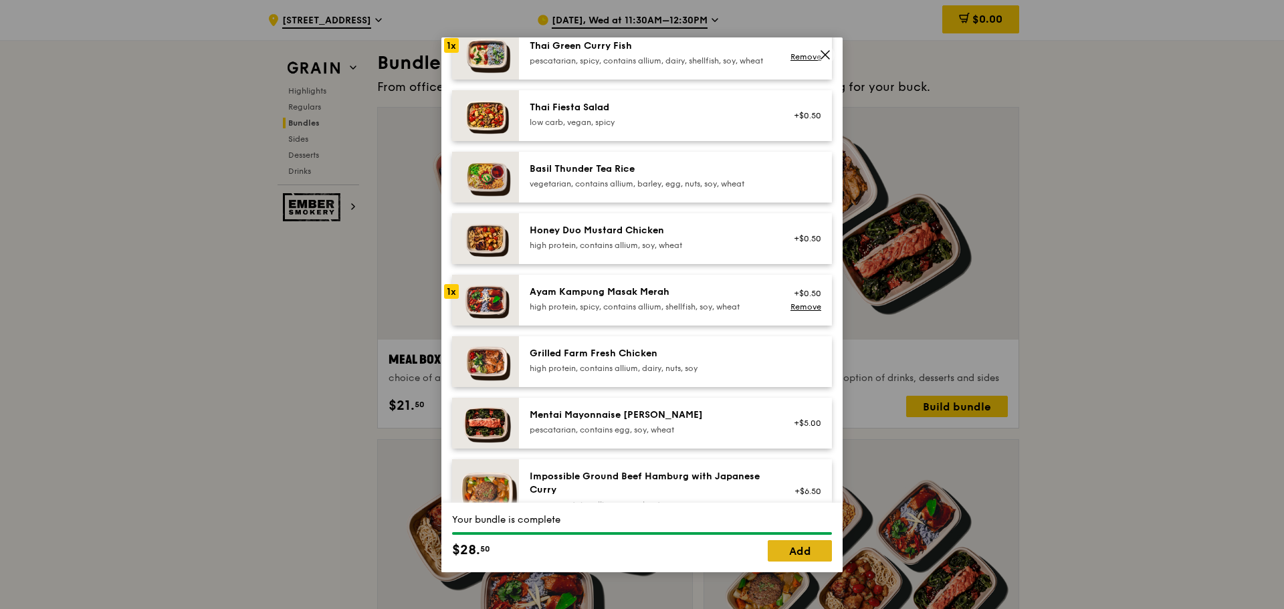
click at [788, 546] on link "Add" at bounding box center [800, 550] width 64 height 21
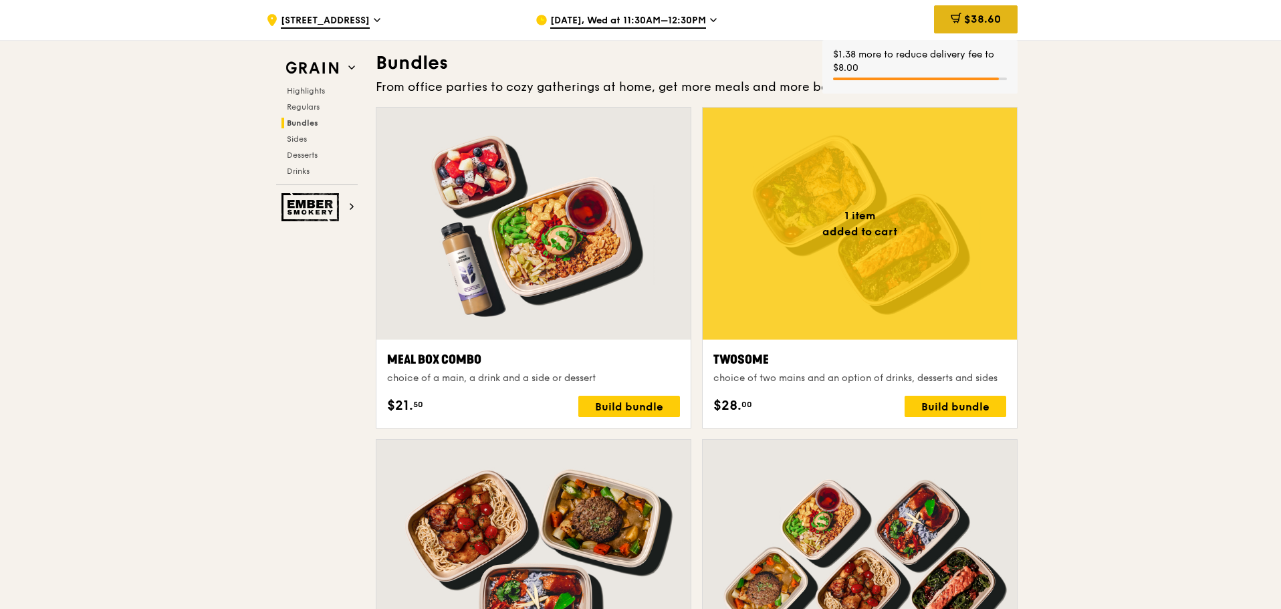
click at [974, 13] on span "$38.60" at bounding box center [982, 19] width 37 height 13
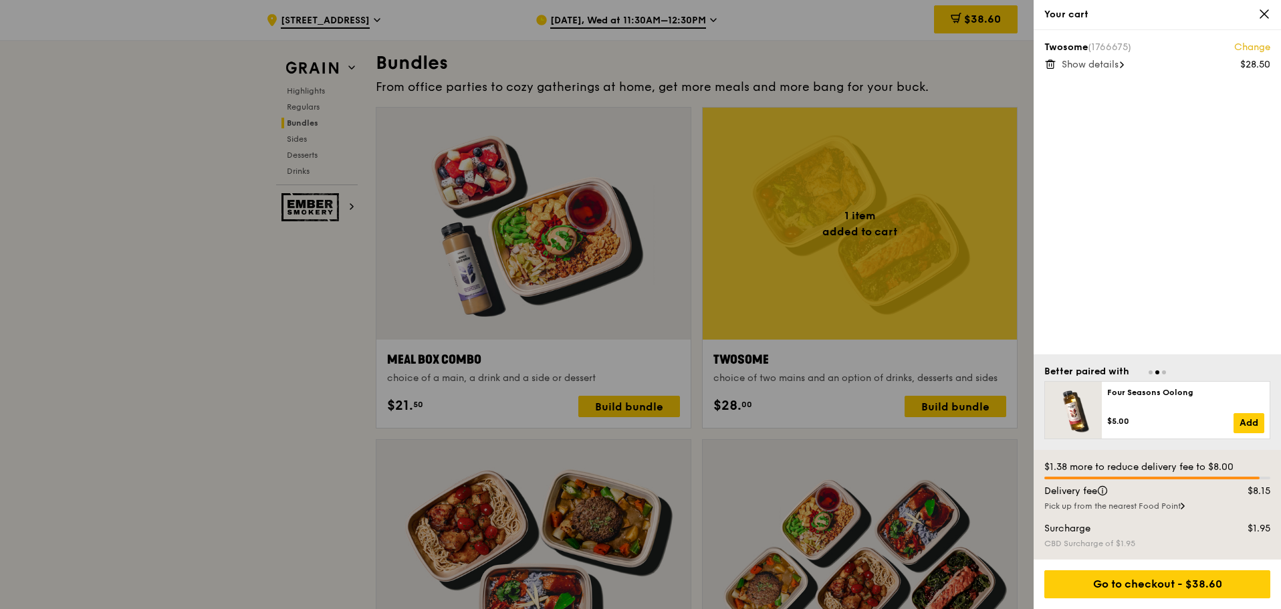
click at [1111, 64] on span "Show details" at bounding box center [1090, 64] width 57 height 11
click at [287, 393] on div at bounding box center [640, 304] width 1281 height 609
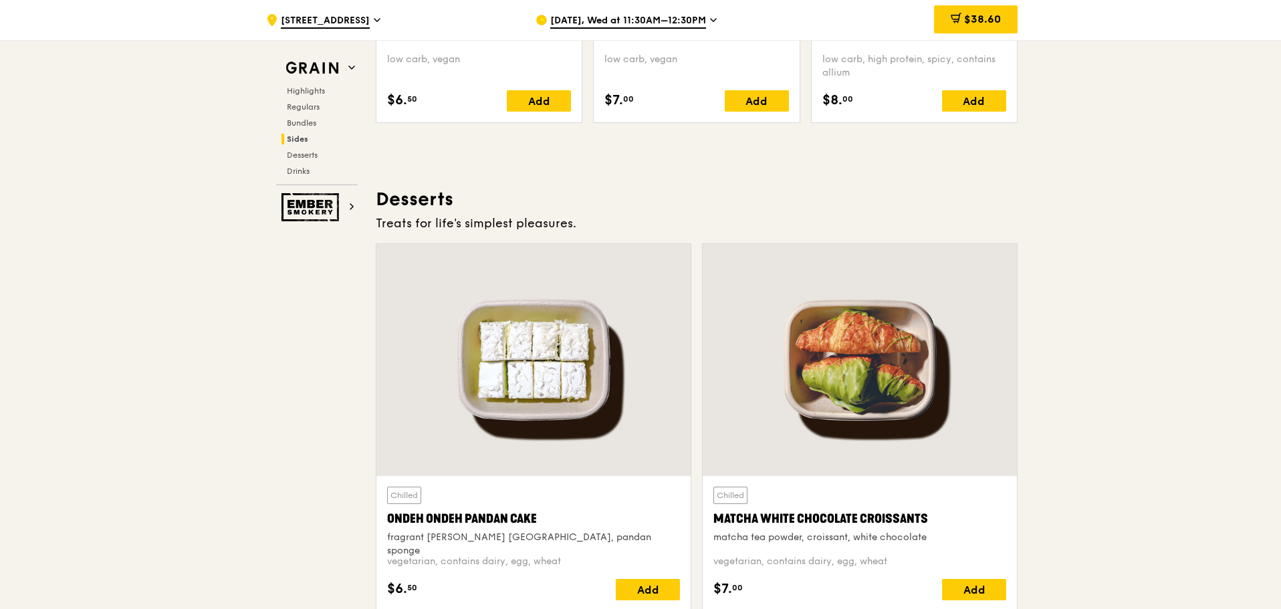
scroll to position [3744, 0]
